Goal: Navigation & Orientation: Find specific page/section

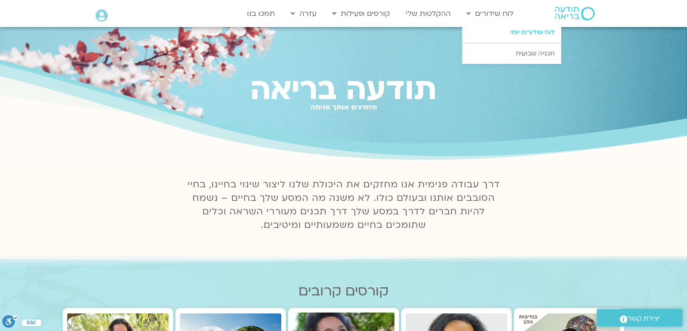
click at [527, 31] on link "לוח שידורים יומי" at bounding box center [511, 32] width 99 height 21
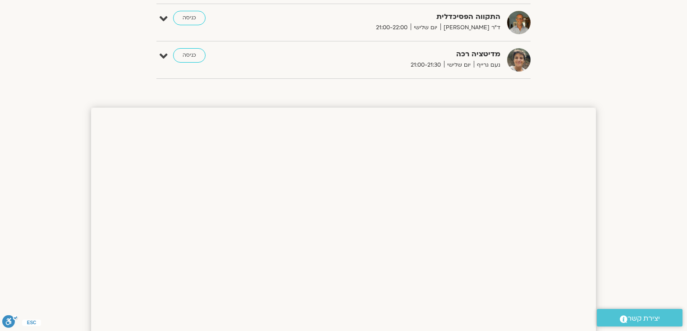
scroll to position [698, 0]
